Goal: Task Accomplishment & Management: Contribute content

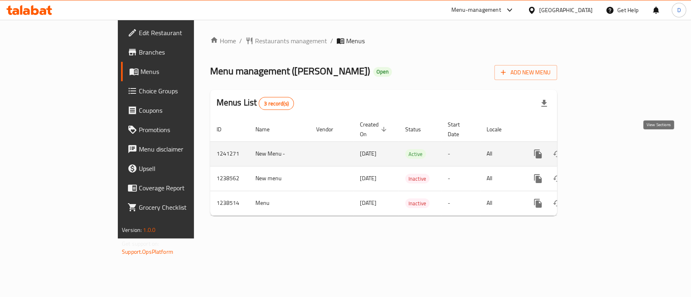
click at [601, 149] on icon "enhanced table" at bounding box center [596, 154] width 10 height 10
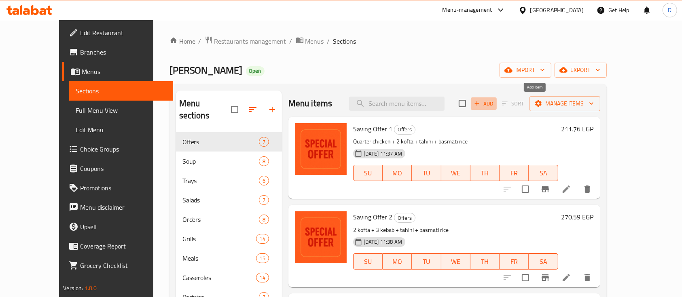
click at [495, 107] on span "Add" at bounding box center [484, 103] width 22 height 9
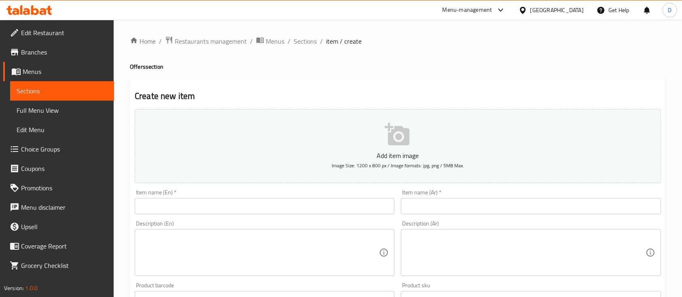
click at [477, 196] on div "Item name (Ar)   * Item name (Ar) *" at bounding box center [531, 202] width 260 height 25
click at [477, 211] on input "text" at bounding box center [531, 206] width 260 height 16
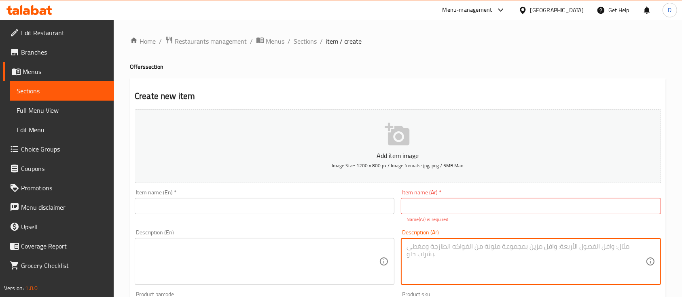
click at [489, 274] on div "Description (Ar)" at bounding box center [531, 261] width 260 height 47
paste textarea "فرخه مشويه مع ٢ طحينه ٢ سلطه وعيش"
click at [605, 248] on textarea "فرخه مشويه مع ٢ طحينه ٢ سلطه وعيش" at bounding box center [526, 262] width 239 height 38
click at [584, 252] on textarea "فرخه مشويه +٢ طحينه ٢ سلطه وعيش" at bounding box center [526, 262] width 239 height 38
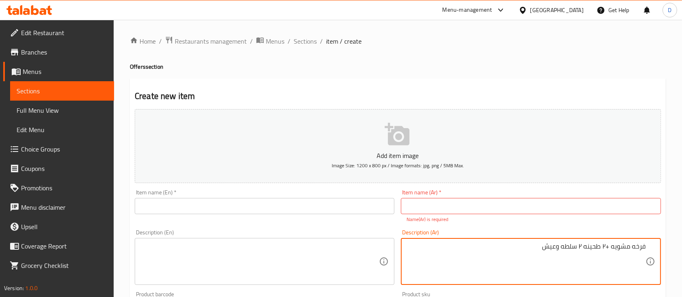
click at [584, 252] on textarea "فرخه مشويه +٢ طحينه ٢ سلطه وعيش" at bounding box center [526, 262] width 239 height 38
click at [553, 250] on textarea "فرخه مشويه +٢ طحينه + ٢ سلطه وعيش" at bounding box center [526, 262] width 239 height 38
type textarea "فرخه مشويه +٢ طحينه + ٢ سلطه + عيش"
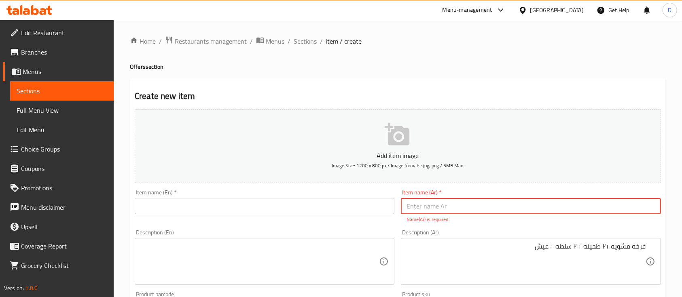
click at [526, 208] on input "text" at bounding box center [531, 206] width 260 height 16
type input "u"
type input "عرض الفراخ المشويه"
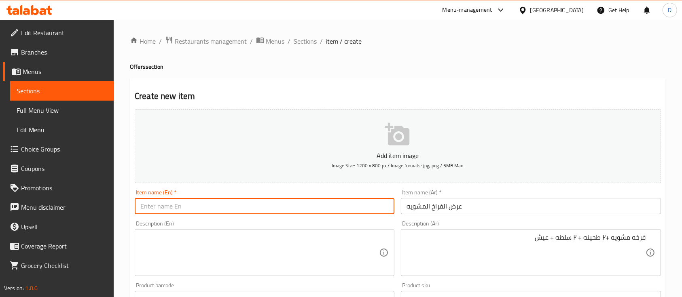
click at [196, 206] on input "text" at bounding box center [265, 206] width 260 height 16
paste input "Grilled chicken display"
click at [196, 206] on input "Grilled chicken display" at bounding box center [265, 206] width 260 height 16
type input "Grilled chicken Offer"
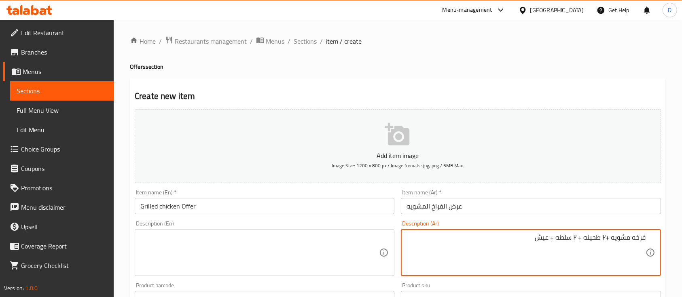
click at [483, 239] on textarea "فرخه مشويه +٢ طحينه + ٢ سلطه + عيش" at bounding box center [526, 253] width 239 height 38
click at [278, 254] on textarea at bounding box center [259, 253] width 239 height 38
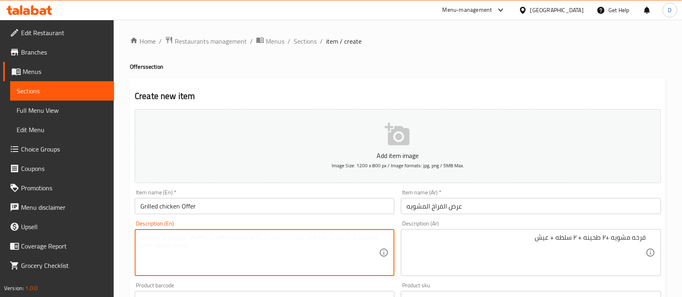
paste textarea "Grilled chicken + 2 tahini + 2 salads + bread"
type textarea "Grilled chicken + 2 tahini + 2 salads + bread"
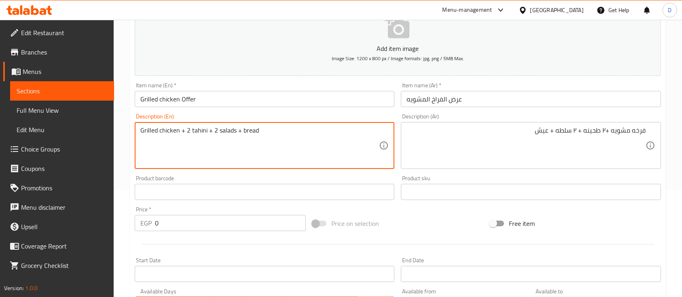
scroll to position [108, 0]
click at [235, 224] on input "0" at bounding box center [230, 223] width 151 height 16
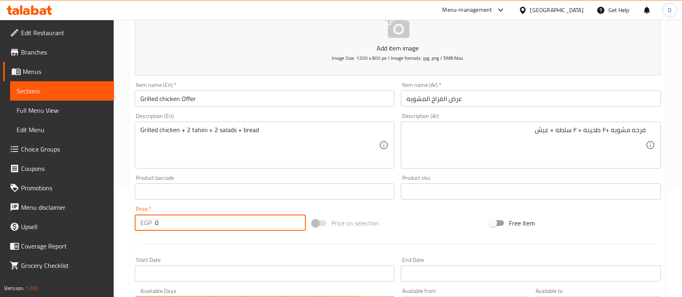
click at [235, 224] on input "0" at bounding box center [230, 223] width 151 height 16
type input "437.50"
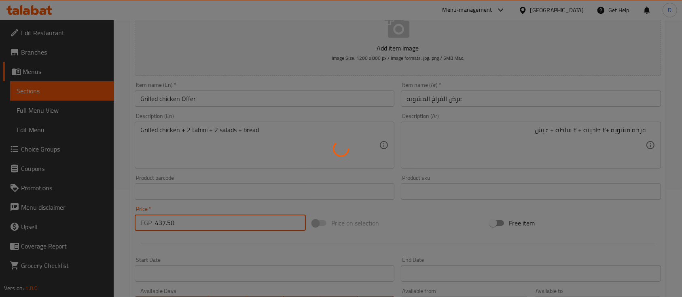
type input "0"
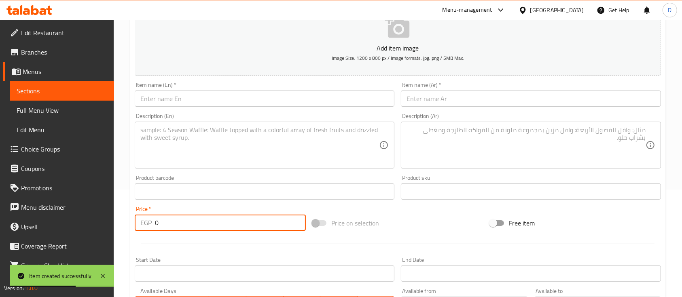
click at [43, 88] on span "Sections" at bounding box center [62, 91] width 91 height 10
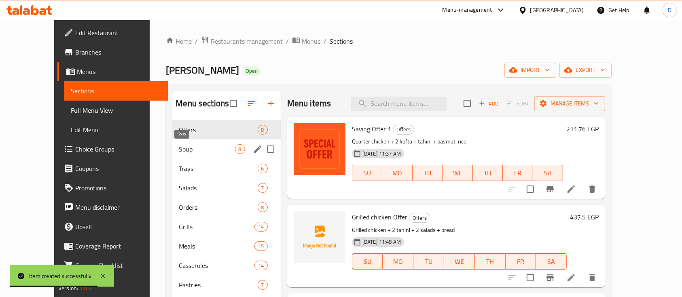
click at [189, 156] on div "Soup 8" at bounding box center [226, 149] width 108 height 19
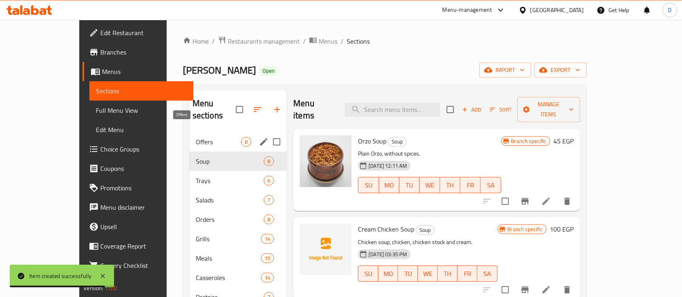
click at [196, 137] on span "Offers" at bounding box center [218, 142] width 45 height 10
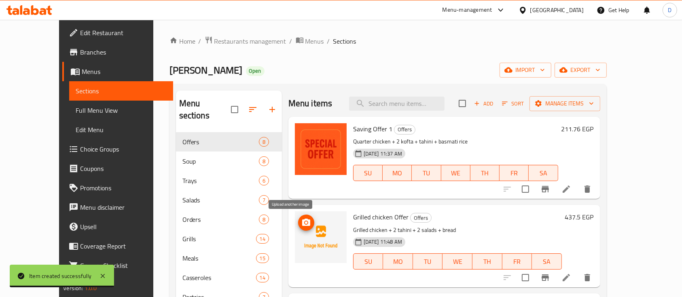
click at [298, 225] on span "upload picture" at bounding box center [306, 223] width 16 height 10
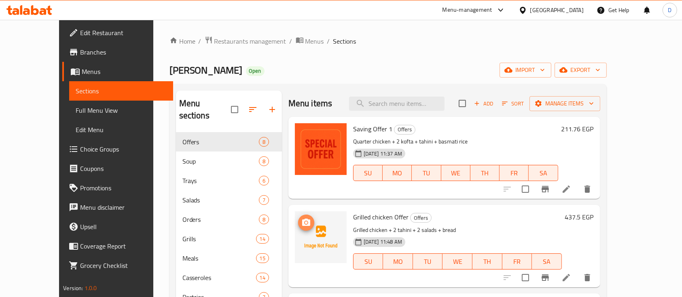
click at [302, 222] on icon "upload picture" at bounding box center [306, 222] width 8 height 7
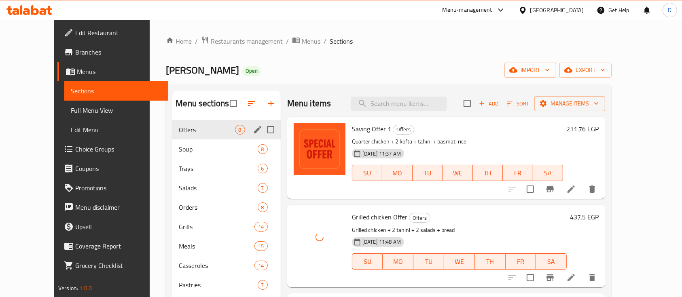
click at [179, 134] on span "Offers" at bounding box center [207, 130] width 56 height 10
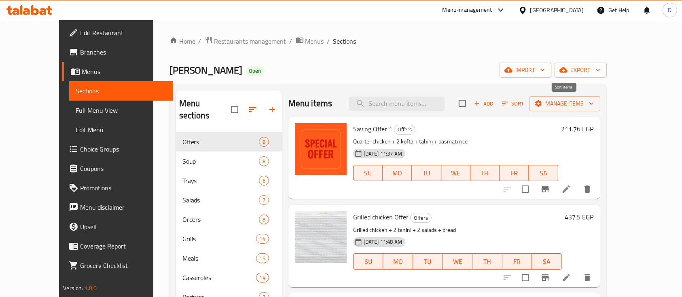
click at [526, 108] on button "Sort" at bounding box center [513, 103] width 26 height 13
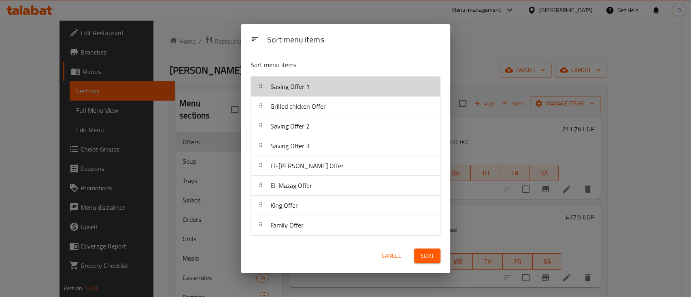
drag, startPoint x: 365, startPoint y: 93, endPoint x: 365, endPoint y: 117, distance: 24.7
click at [365, 117] on nav "Saving Offer 1 Grilled chicken Offer Saving Offer 2 Saving Offer 3 El-[PERSON_N…" at bounding box center [345, 155] width 190 height 159
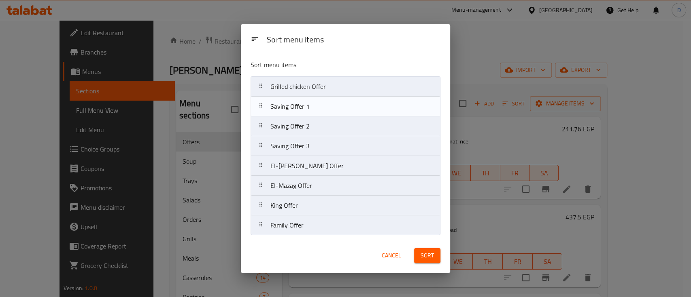
click at [365, 117] on div "Saving Offer 2" at bounding box center [345, 125] width 182 height 19
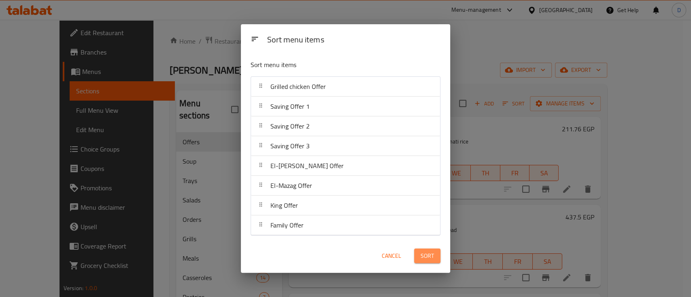
click at [428, 251] on span "Sort" at bounding box center [426, 256] width 13 height 10
